Goal: Information Seeking & Learning: Learn about a topic

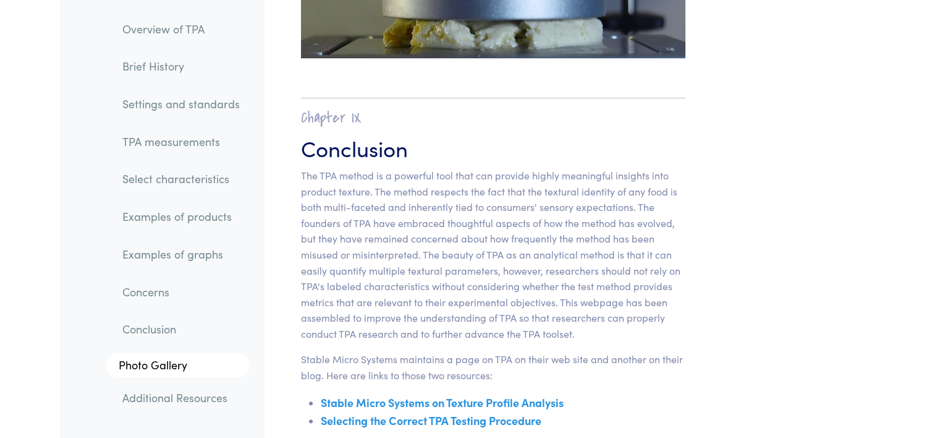
scroll to position [19736, 0]
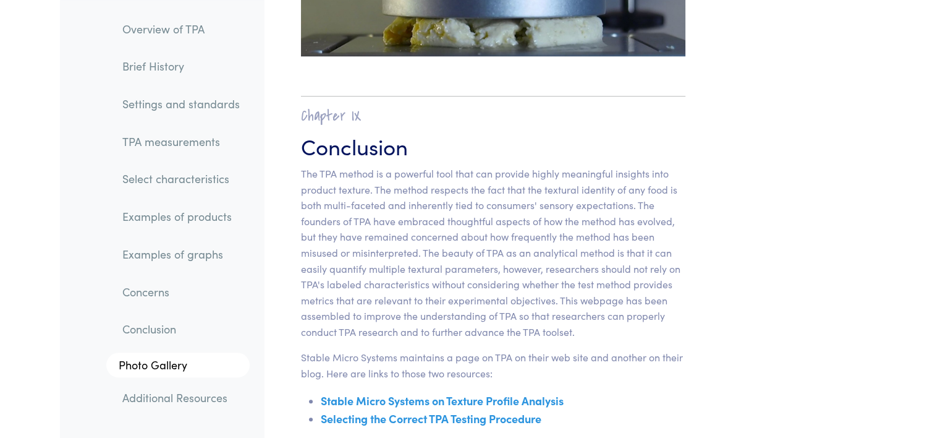
click at [196, 255] on link "Examples of graphs" at bounding box center [180, 254] width 137 height 28
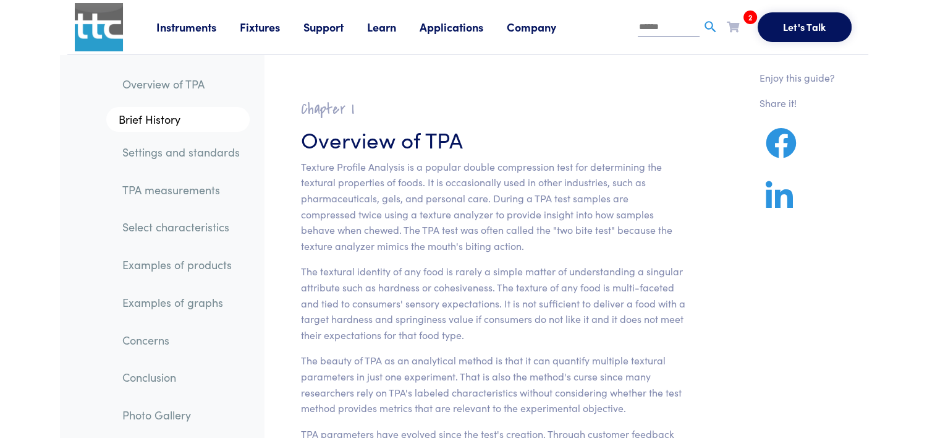
click at [257, 26] on link "Fixtures" at bounding box center [272, 26] width 64 height 15
click at [169, 80] on link "Probes & Fixtures" at bounding box center [149, 82] width 88 height 18
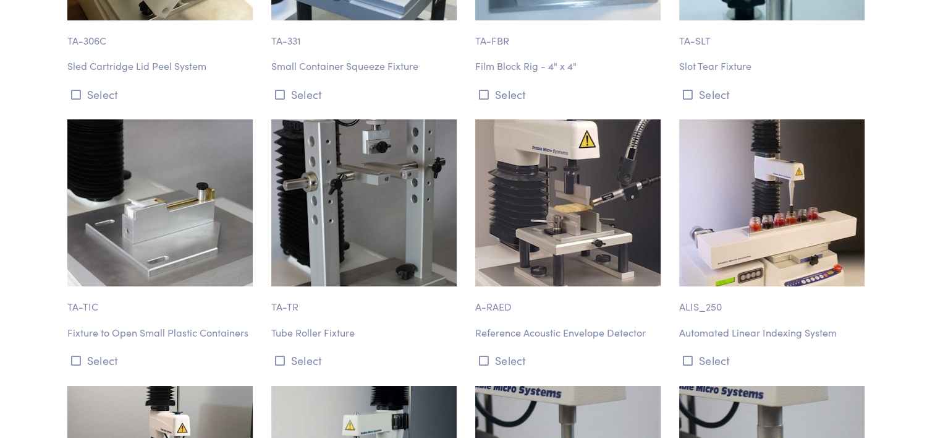
scroll to position [11638, 0]
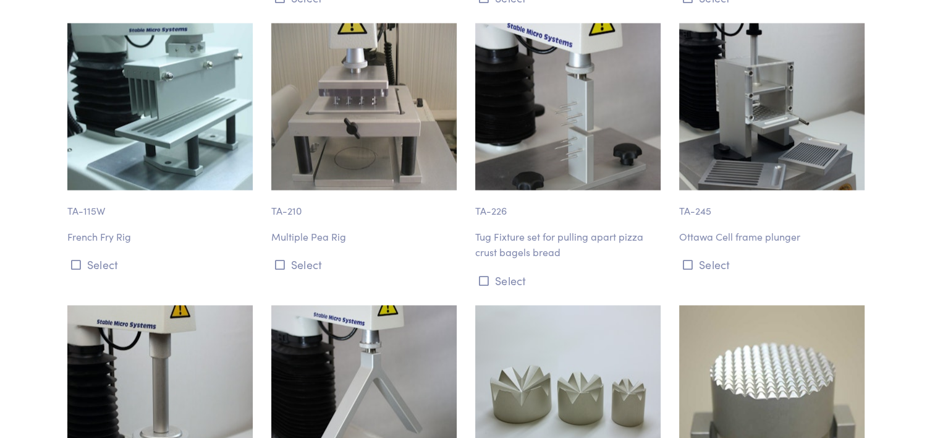
click at [541, 129] on img at bounding box center [567, 106] width 185 height 167
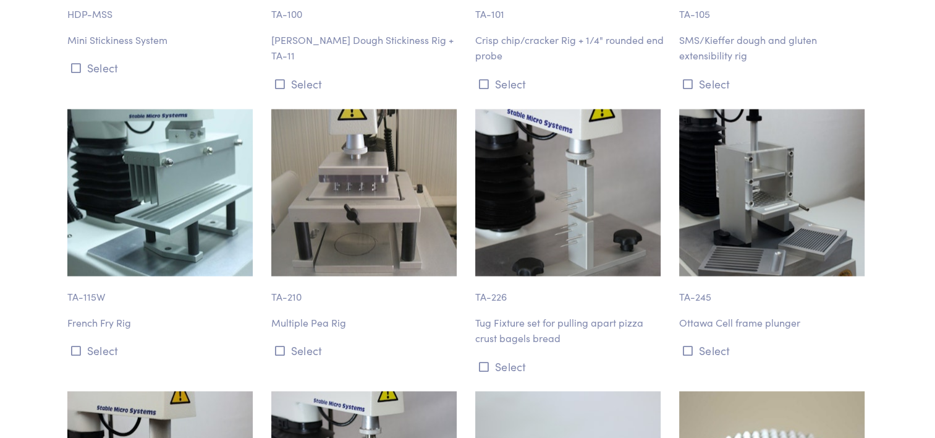
scroll to position [11554, 0]
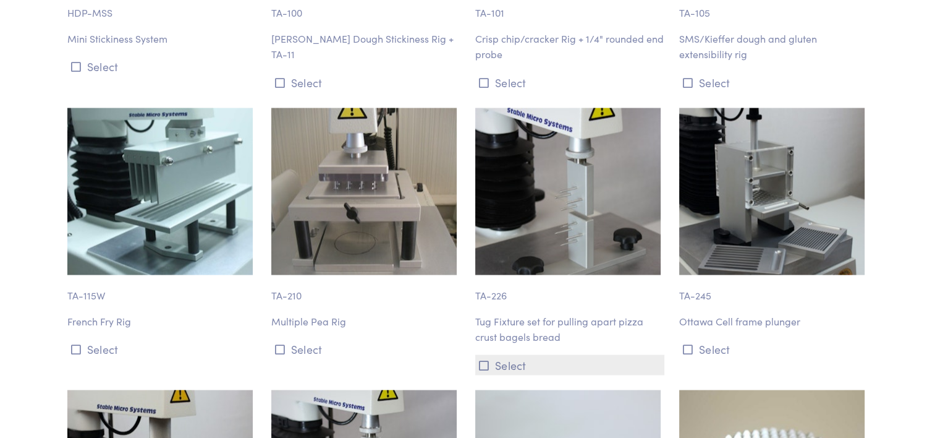
click at [480, 359] on icon at bounding box center [484, 364] width 10 height 11
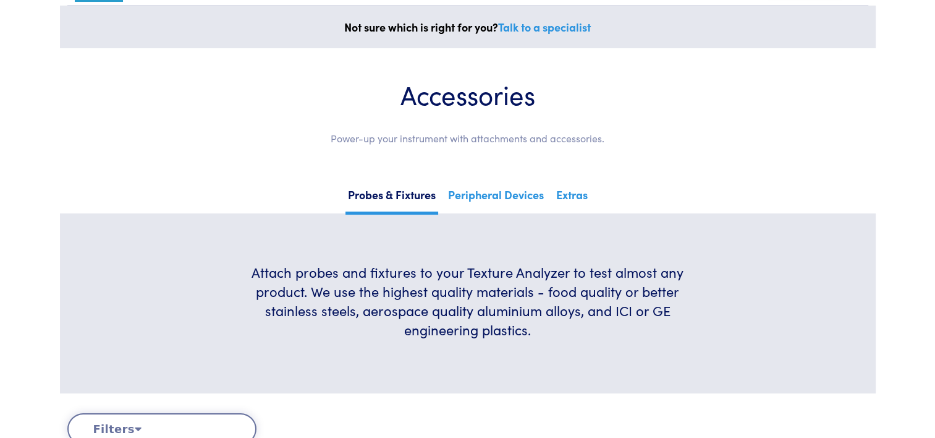
scroll to position [61, 0]
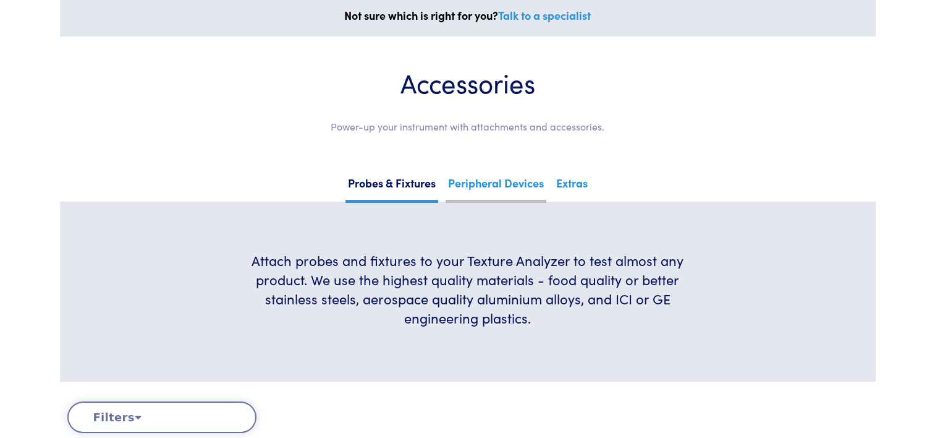
click at [507, 178] on link "Peripheral Devices" at bounding box center [496, 187] width 101 height 30
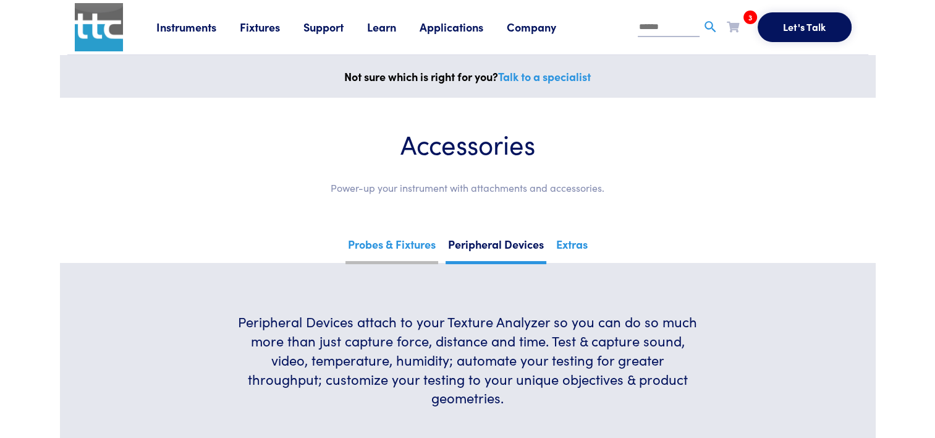
click at [403, 236] on link "Probes & Fixtures" at bounding box center [392, 249] width 93 height 30
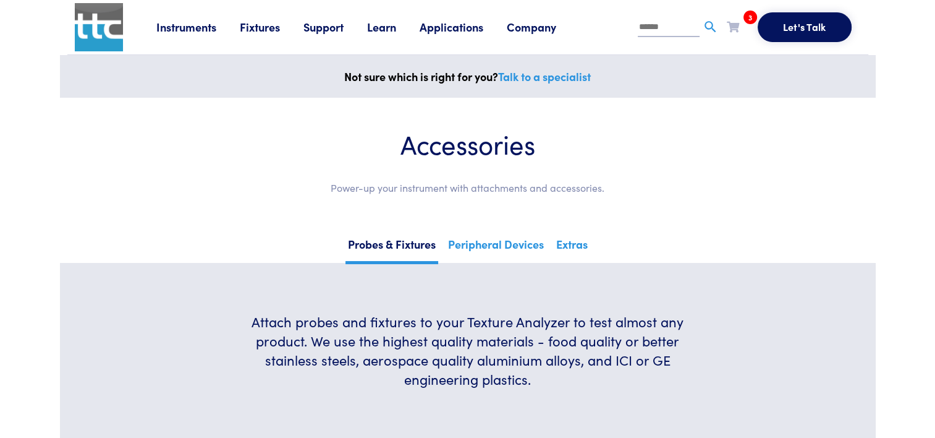
click at [380, 23] on link "Learn" at bounding box center [393, 26] width 53 height 15
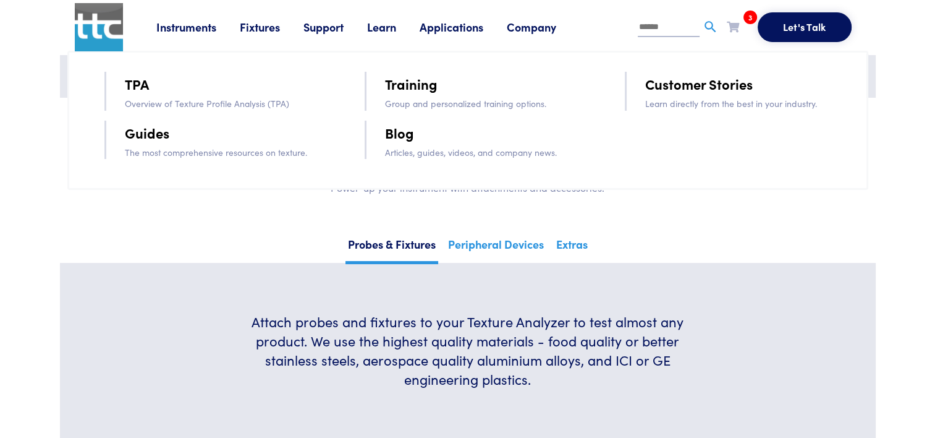
click at [163, 146] on p "The most comprehensive resources on texture." at bounding box center [227, 152] width 205 height 14
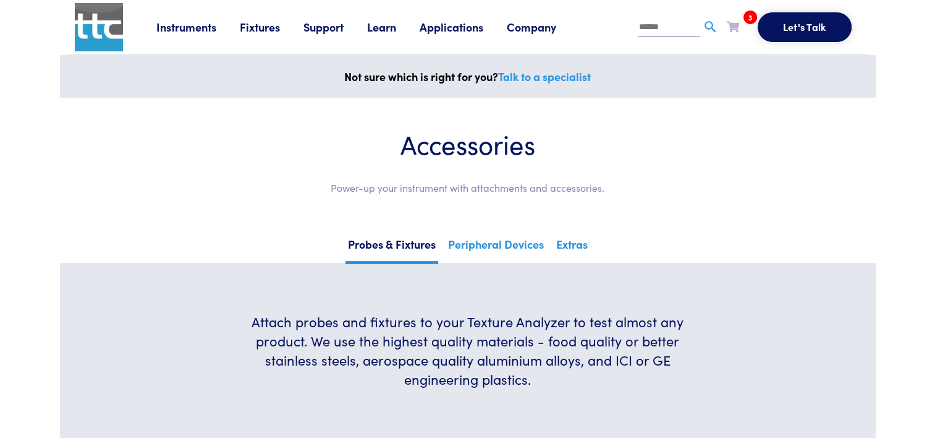
click at [388, 30] on link "Learn" at bounding box center [393, 26] width 53 height 15
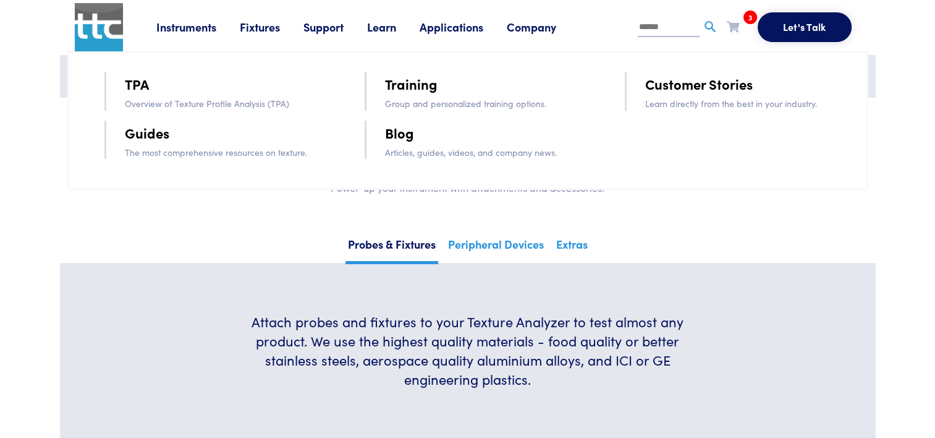
click at [140, 129] on link "Guides" at bounding box center [147, 133] width 45 height 22
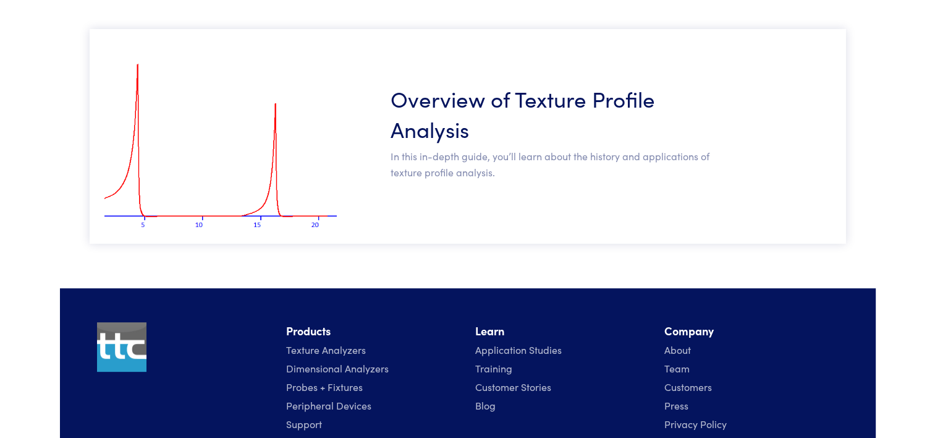
scroll to position [269, 0]
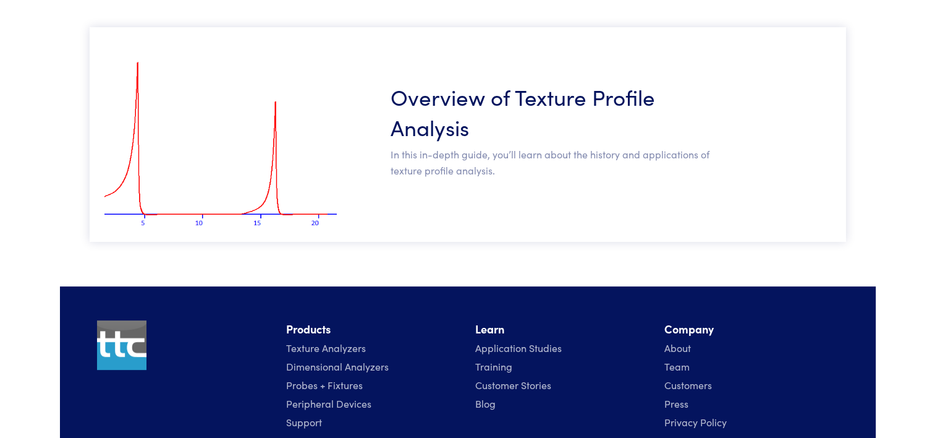
click at [479, 166] on p "In this in-depth guide, you’ll learn about the history and applications of text…" at bounding box center [553, 162] width 325 height 32
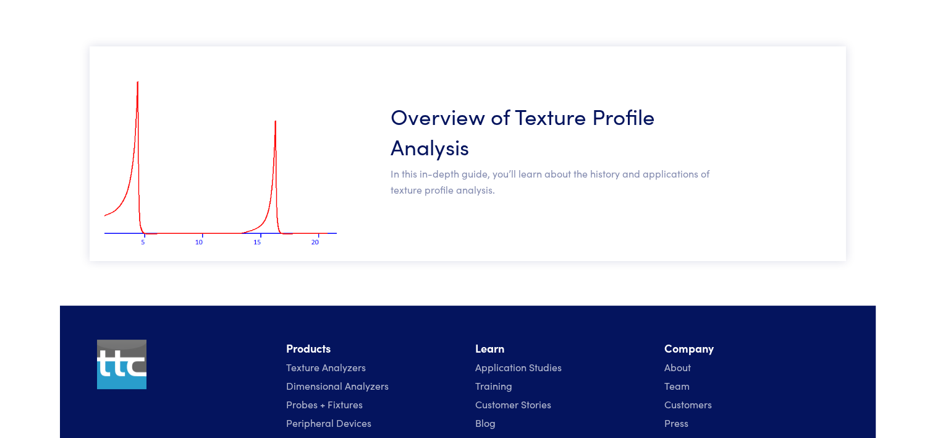
click at [479, 166] on p "In this in-depth guide, you’ll learn about the history and applications of text…" at bounding box center [553, 182] width 325 height 32
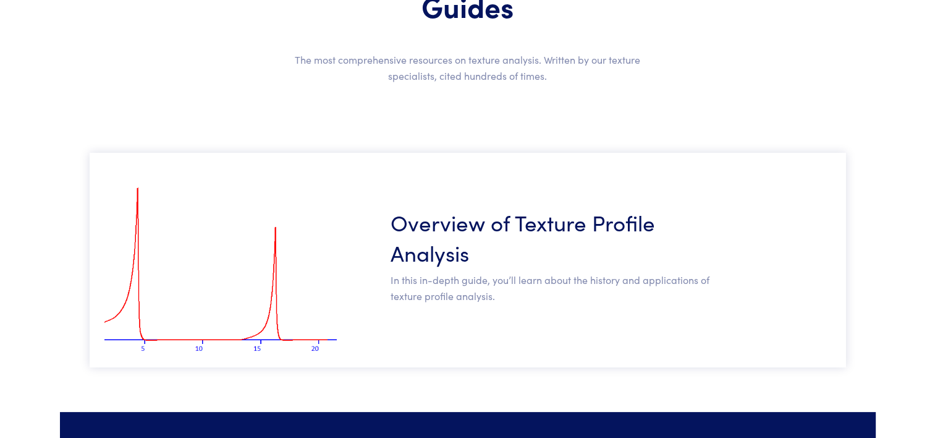
scroll to position [145, 0]
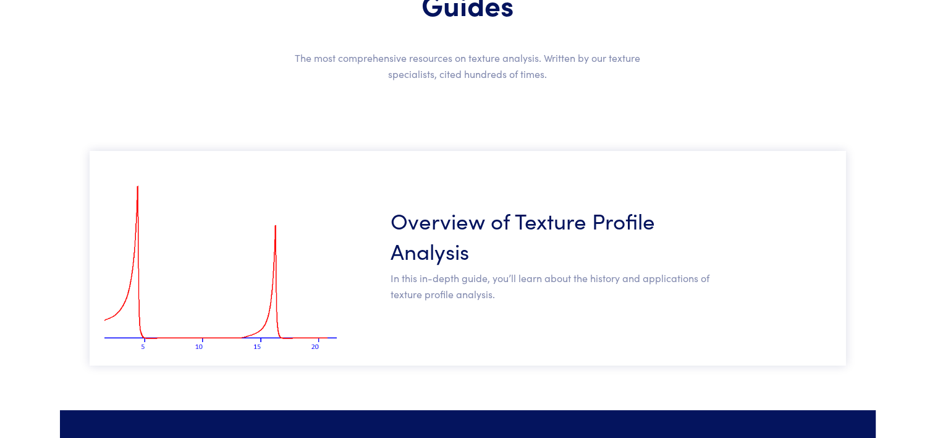
click at [471, 219] on h3 "Overview of Texture Profile Analysis" at bounding box center [553, 235] width 325 height 61
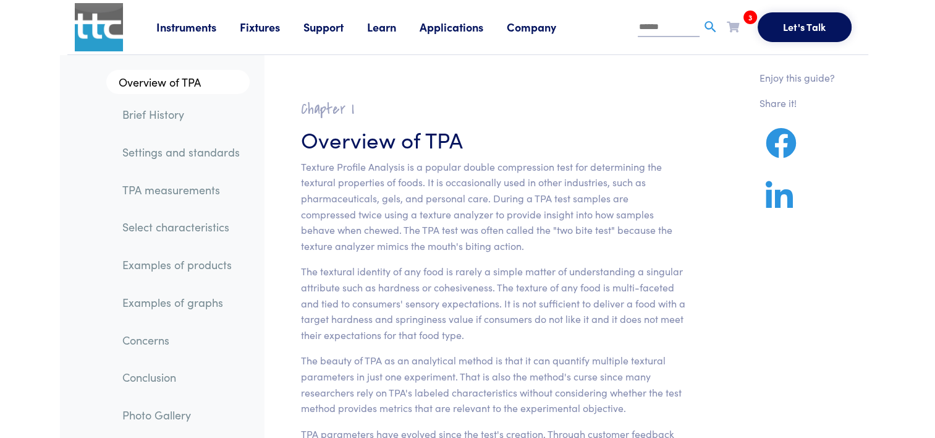
click at [661, 28] on input "text" at bounding box center [669, 28] width 62 height 19
type input "*****"
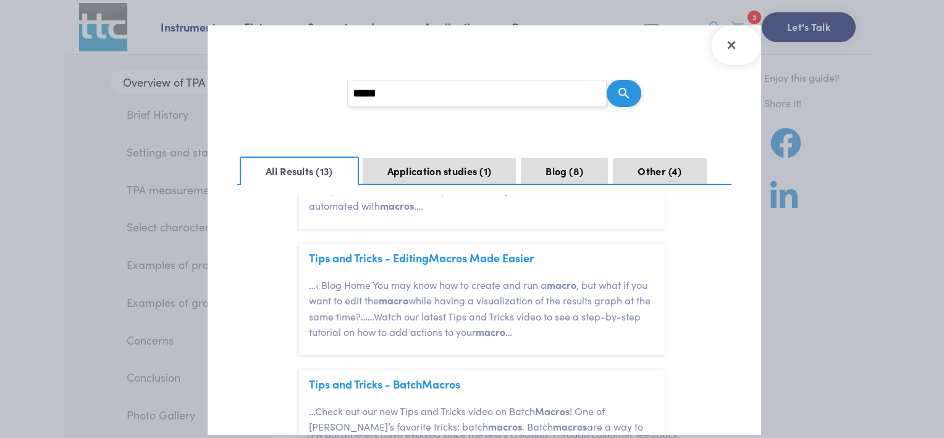
scroll to position [126, 0]
click at [467, 294] on p "… ‹ Blog Home You may know how to create and run a macro , but what if you want…" at bounding box center [487, 307] width 356 height 63
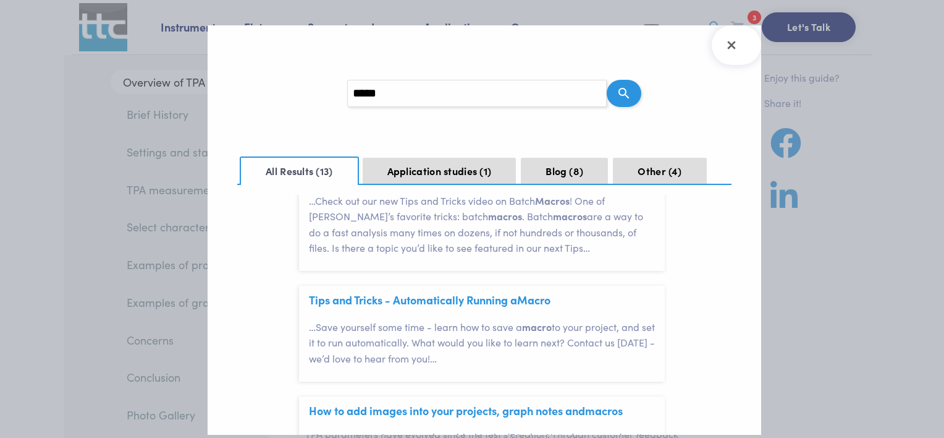
scroll to position [336, 0]
click at [631, 32] on section "Search query ***** All Results 13 Application studies 1 Blog 8 Other 4 All Resu…" at bounding box center [485, 229] width 554 height 409
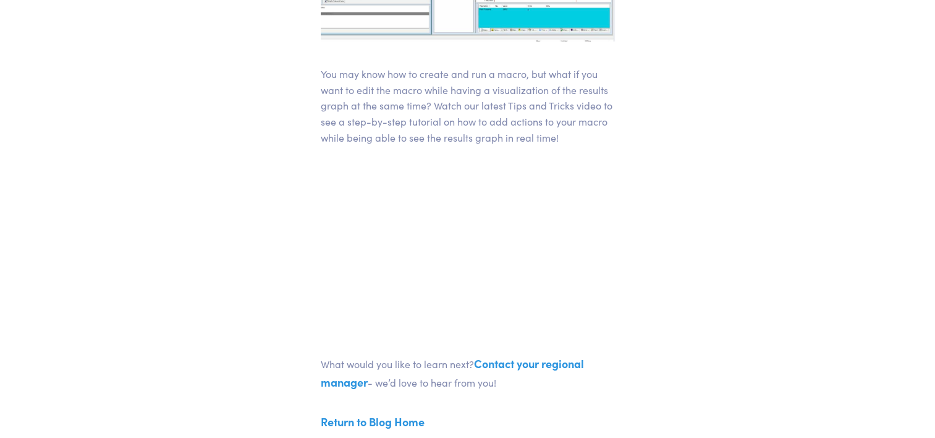
scroll to position [443, 0]
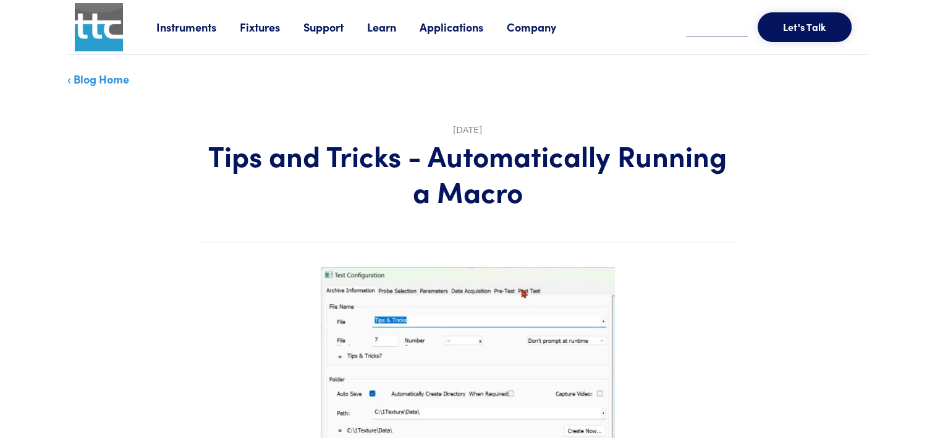
scroll to position [66, 0]
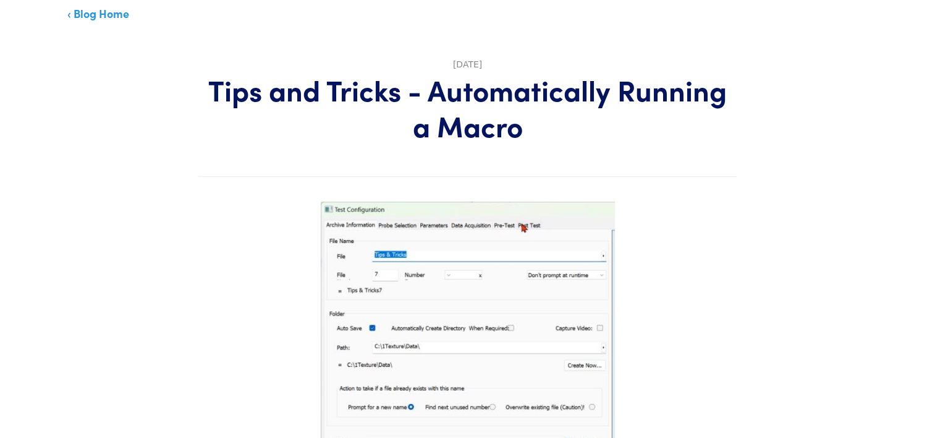
click at [551, 226] on img at bounding box center [468, 340] width 294 height 276
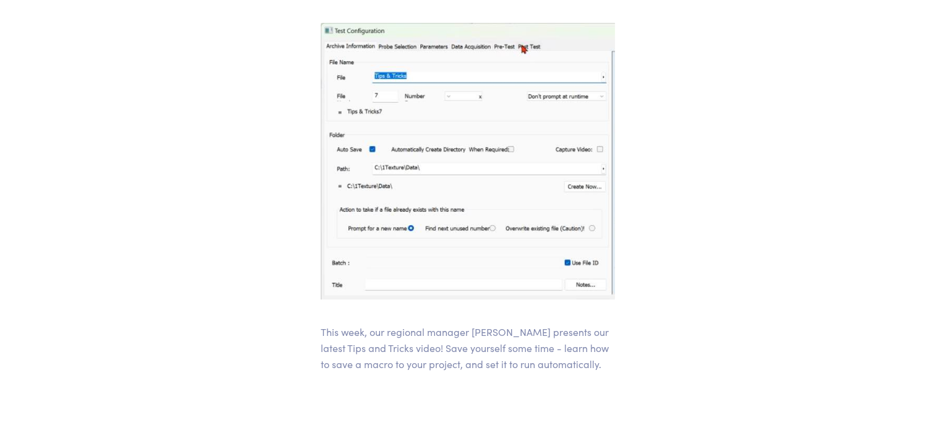
scroll to position [245, 0]
